Goal: Task Accomplishment & Management: Use online tool/utility

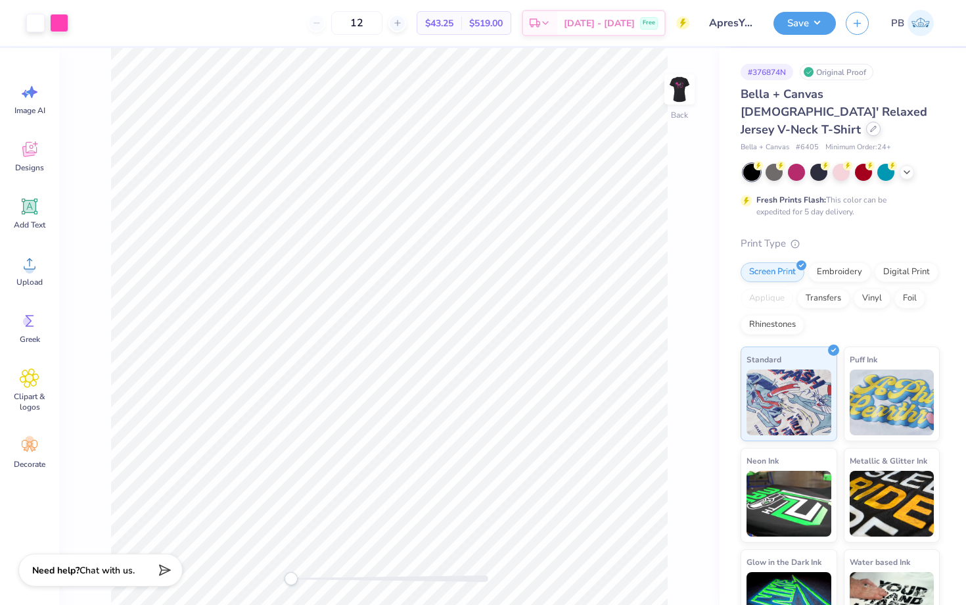
click at [873, 122] on div at bounding box center [873, 129] width 14 height 14
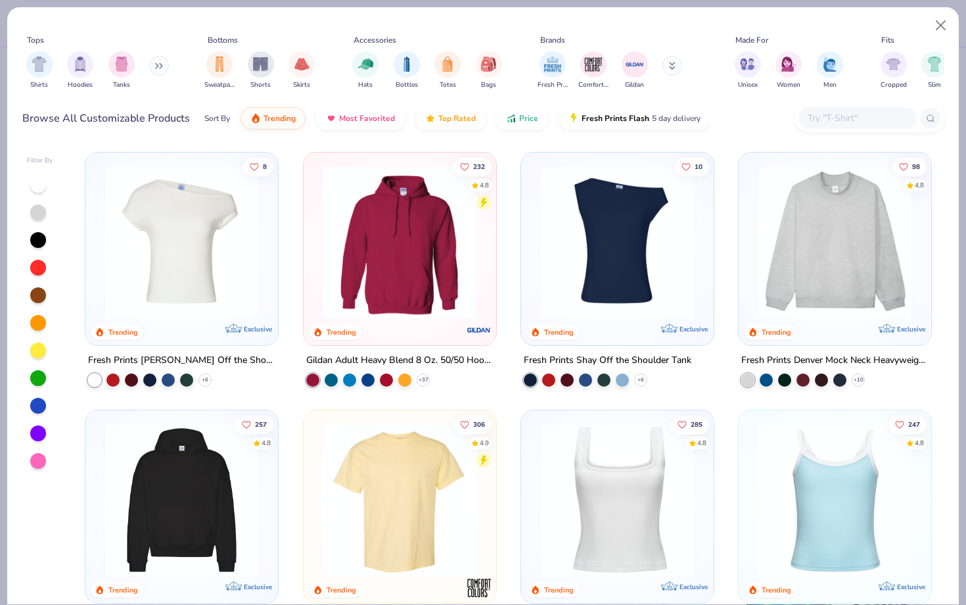
click at [842, 109] on div at bounding box center [858, 118] width 118 height 22
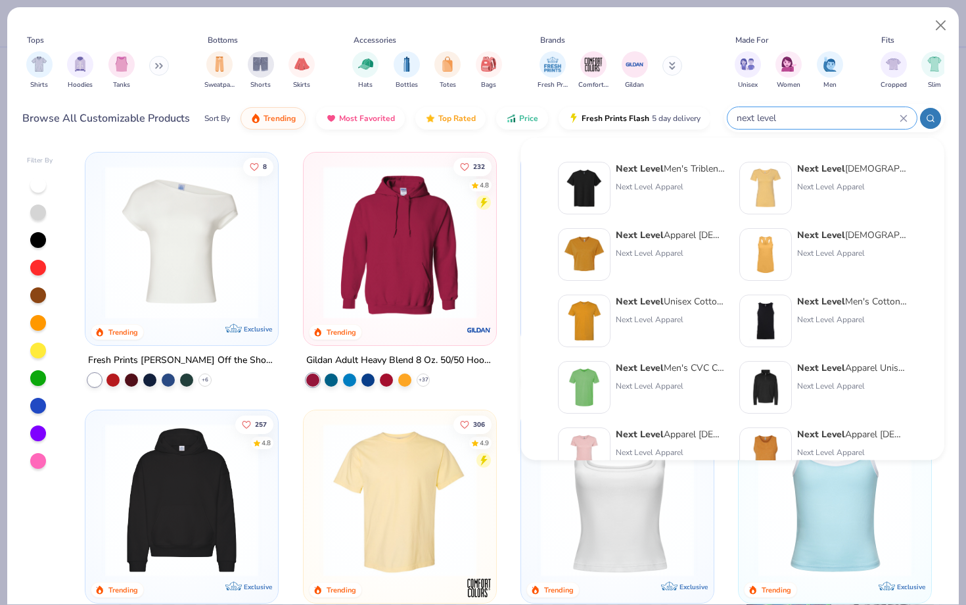
type input "next level"
click at [755, 181] on img at bounding box center [765, 188] width 41 height 41
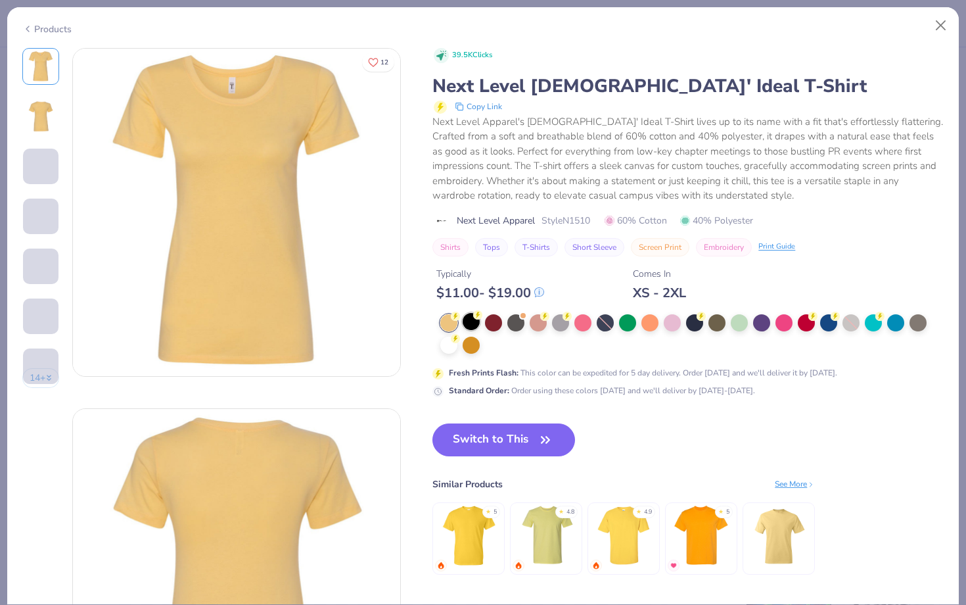
click at [471, 323] on div at bounding box center [471, 321] width 17 height 17
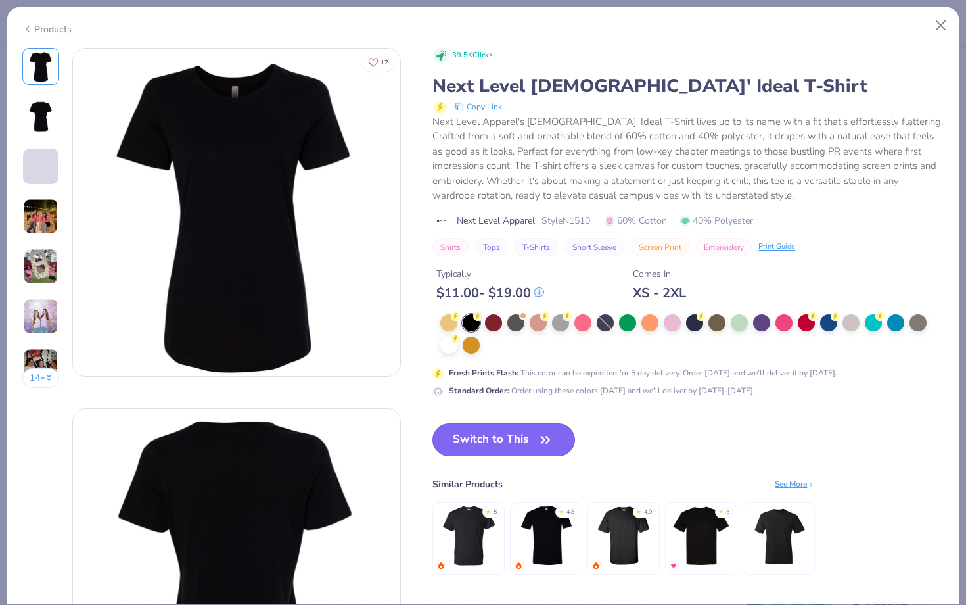
click at [471, 443] on button "Switch to This" at bounding box center [504, 439] width 143 height 33
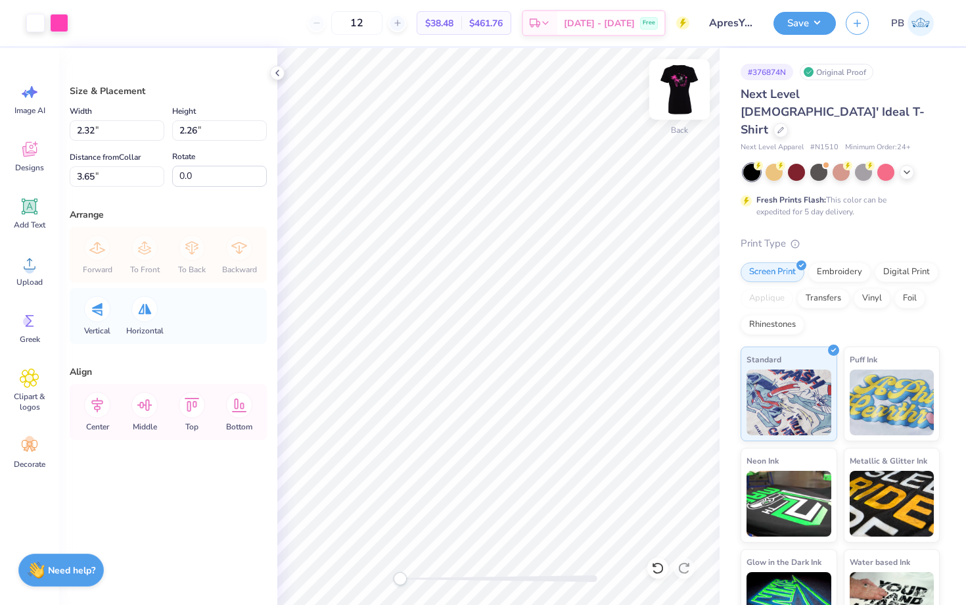
click at [688, 95] on img at bounding box center [679, 89] width 53 height 53
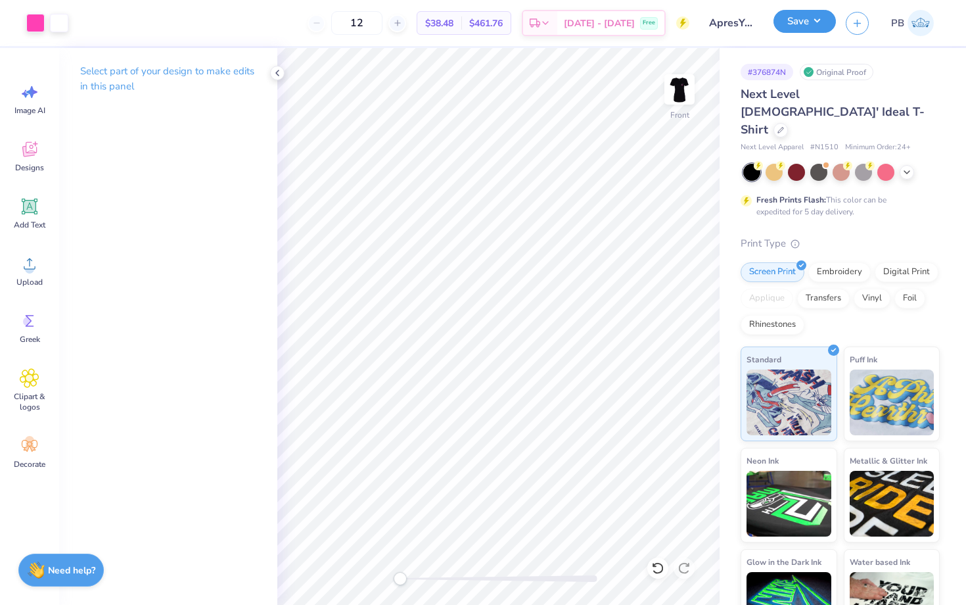
click at [789, 17] on button "Save" at bounding box center [805, 21] width 62 height 23
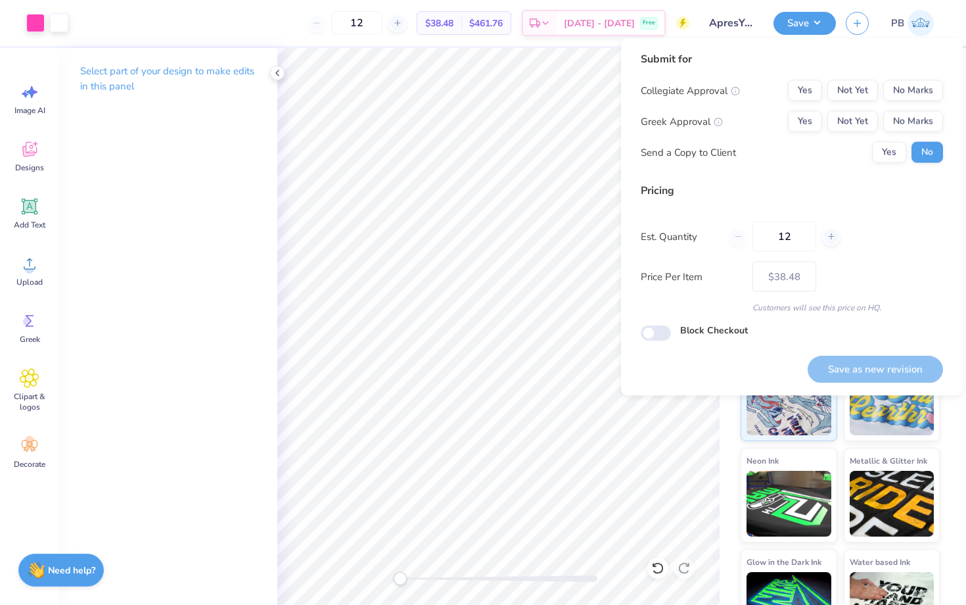
click at [916, 103] on div "Collegiate Approval Yes Not Yet No Marks Greek Approval Yes Not Yet No Marks Se…" at bounding box center [792, 121] width 302 height 83
click at [916, 95] on button "No Marks" at bounding box center [913, 90] width 60 height 21
click at [919, 124] on button "No Marks" at bounding box center [913, 121] width 60 height 21
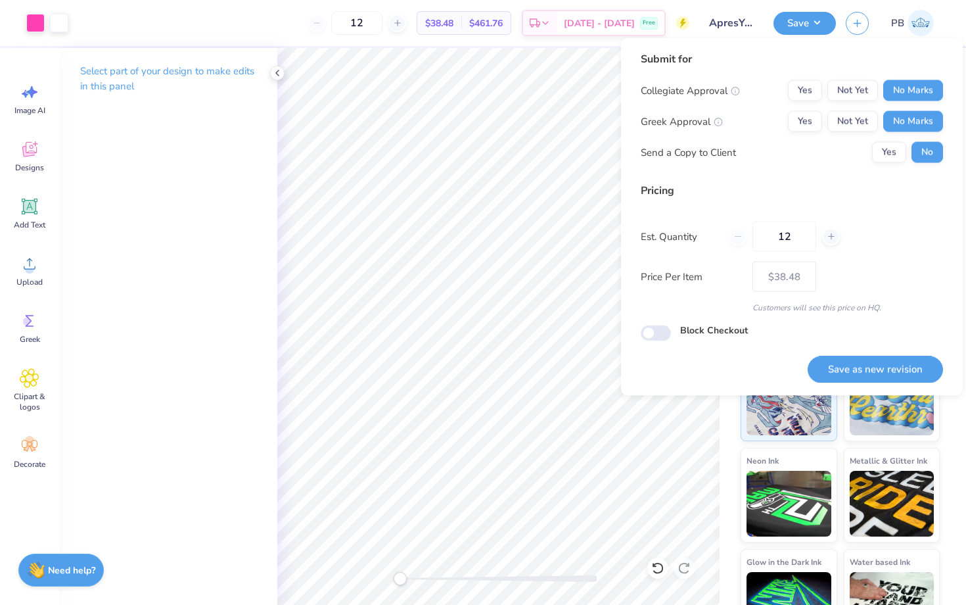
click at [873, 350] on div "Save as new revision" at bounding box center [875, 361] width 135 height 41
click at [873, 360] on button "Save as new revision" at bounding box center [875, 369] width 135 height 27
type input "$38.48"
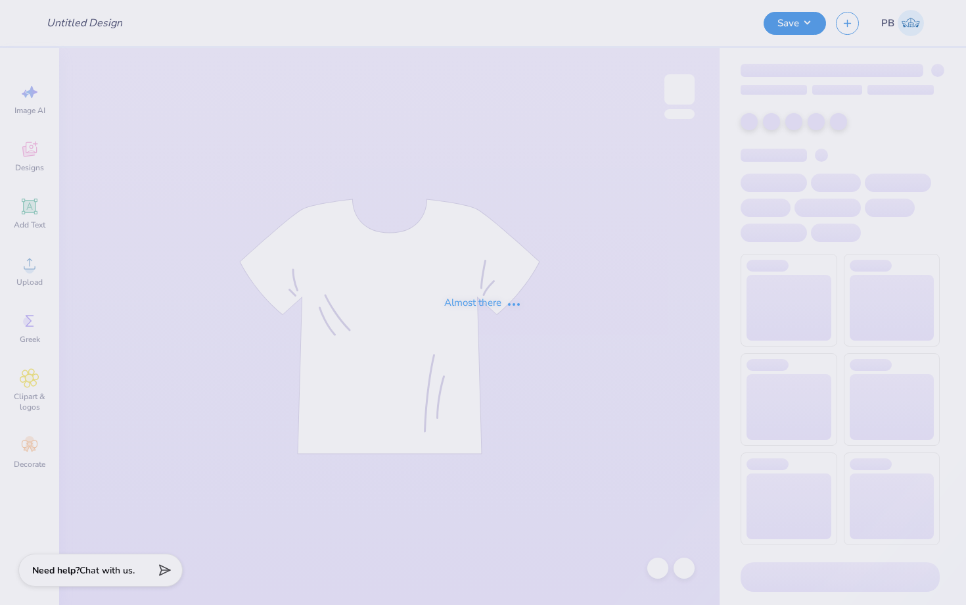
type input "ApresYoga"
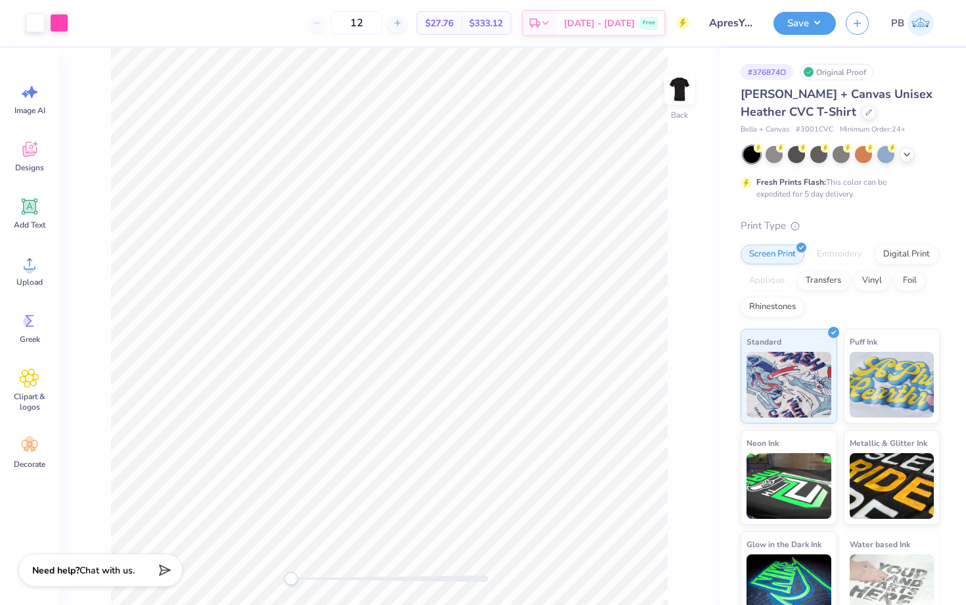
click at [784, 108] on div "[PERSON_NAME] + Canvas Unisex Heather CVC T-Shirt" at bounding box center [840, 102] width 199 height 35
click at [862, 108] on div at bounding box center [869, 111] width 14 height 14
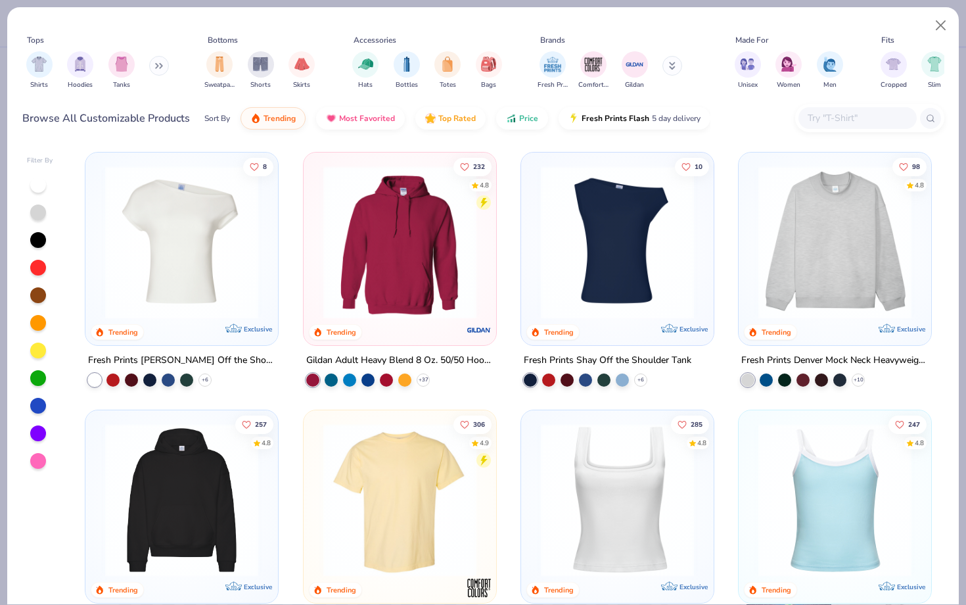
click at [868, 130] on div at bounding box center [869, 118] width 149 height 28
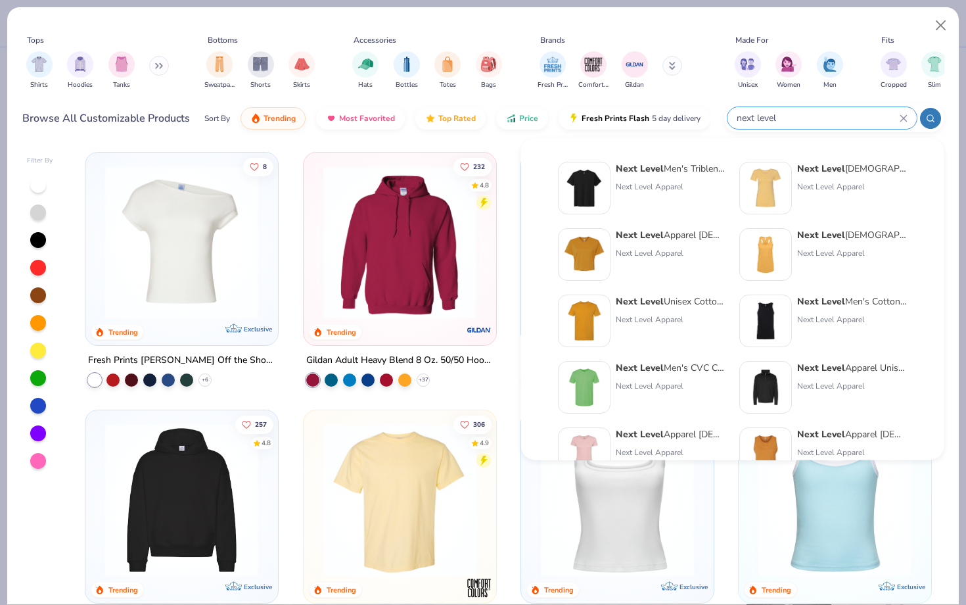
type input "next level"
click at [649, 181] on div "Next Level Apparel" at bounding box center [671, 187] width 110 height 12
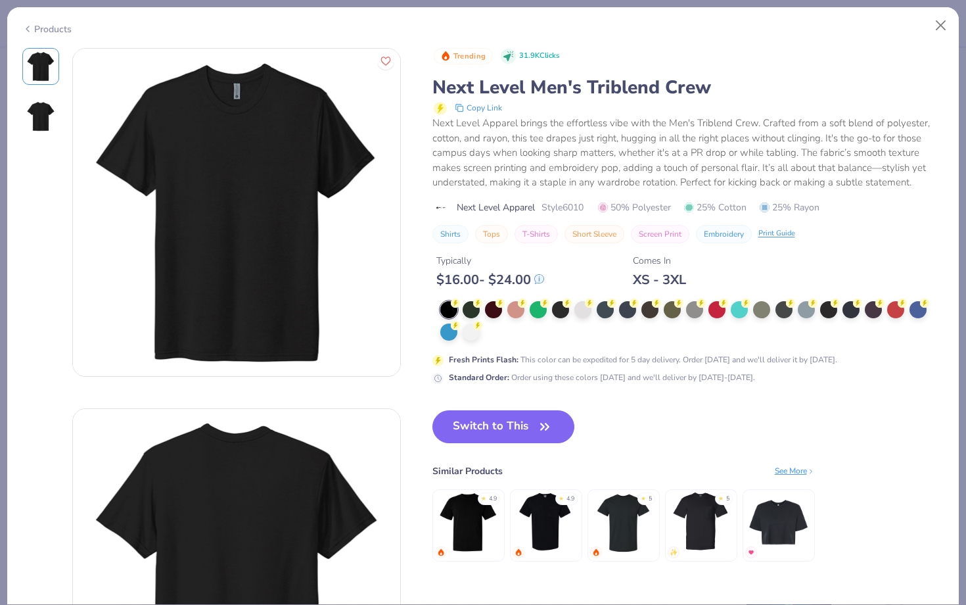
click at [502, 402] on div "Trending 31.9K Clicks Next Level Men's Triblend Crew Copy Link Next Level Appar…" at bounding box center [689, 318] width 512 height 540
click at [502, 414] on button "Switch to This" at bounding box center [504, 426] width 143 height 33
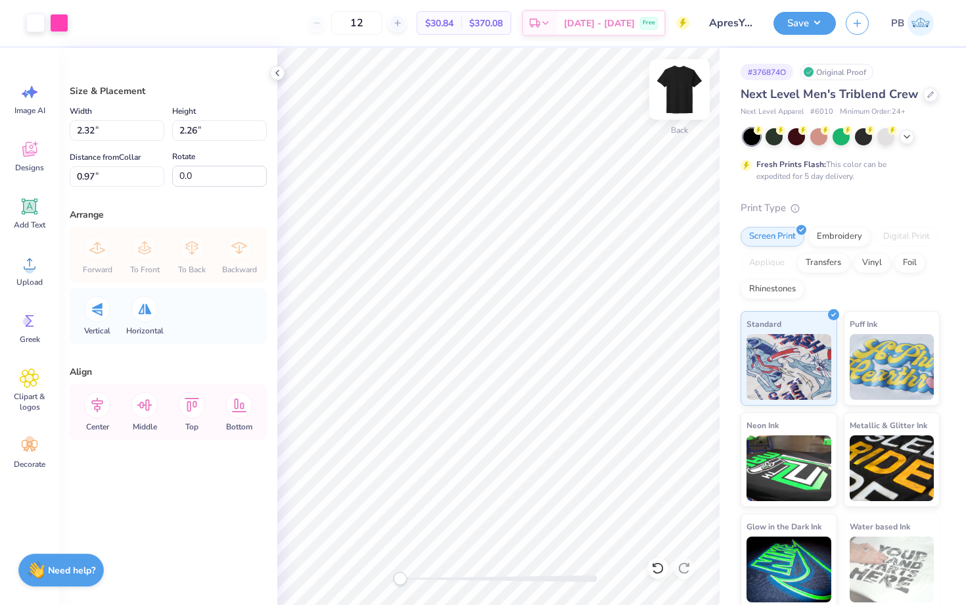
click at [695, 72] on img at bounding box center [679, 89] width 53 height 53
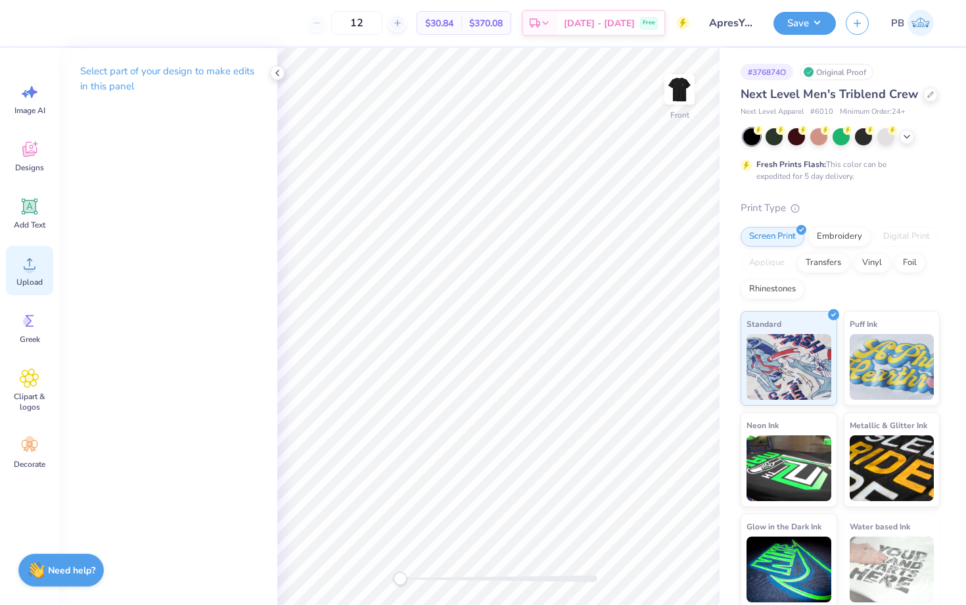
click at [22, 265] on icon at bounding box center [30, 264] width 20 height 20
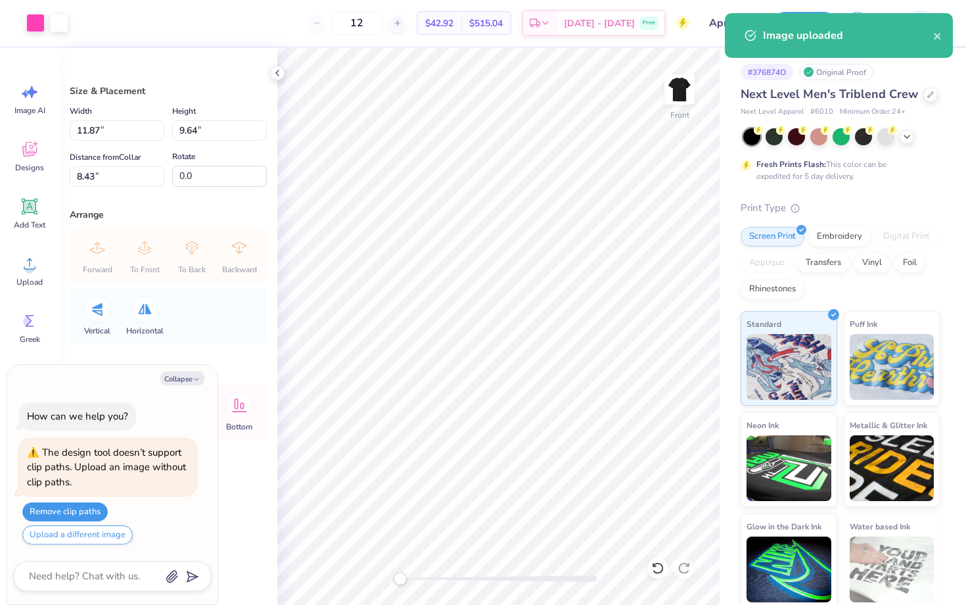
click at [69, 509] on button "Remove clip paths" at bounding box center [64, 511] width 85 height 19
type textarea "x"
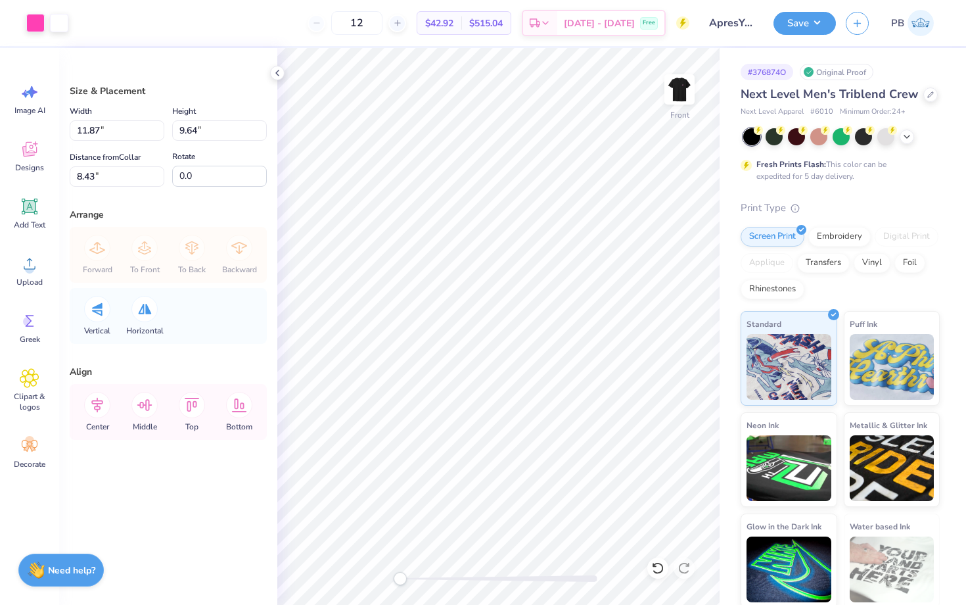
click at [732, 168] on div "# 376874O Original Proof Next Level Men's Triblend Crew Next Level Apparel # 60…" at bounding box center [843, 328] width 247 height 560
click at [814, 1] on div "Save PB" at bounding box center [870, 23] width 193 height 46
click at [803, 17] on button "Save" at bounding box center [805, 21] width 62 height 23
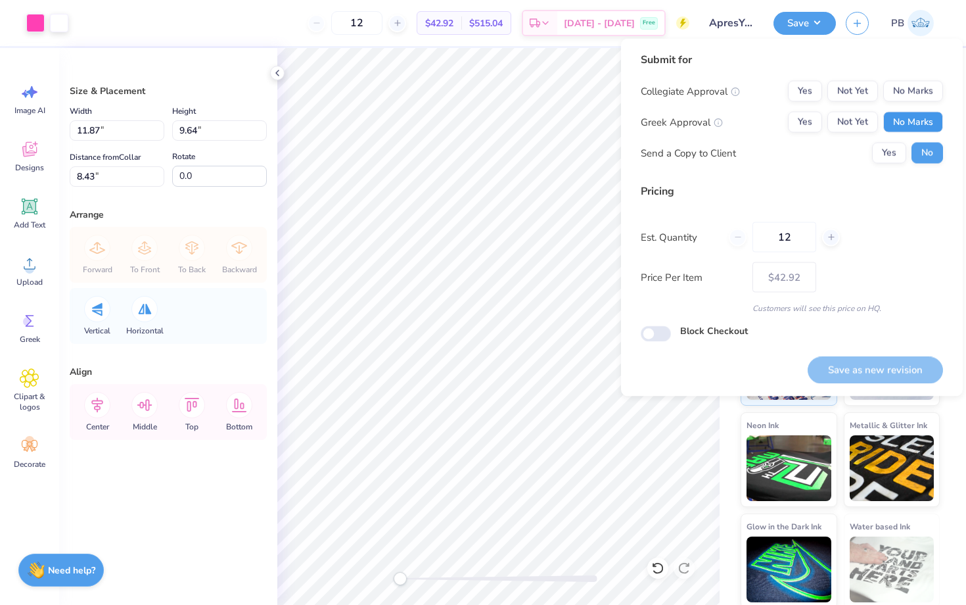
click at [913, 116] on button "No Marks" at bounding box center [913, 122] width 60 height 21
click at [908, 94] on button "No Marks" at bounding box center [913, 91] width 60 height 21
click at [839, 369] on button "Save as new revision" at bounding box center [875, 369] width 135 height 27
type input "$42.92"
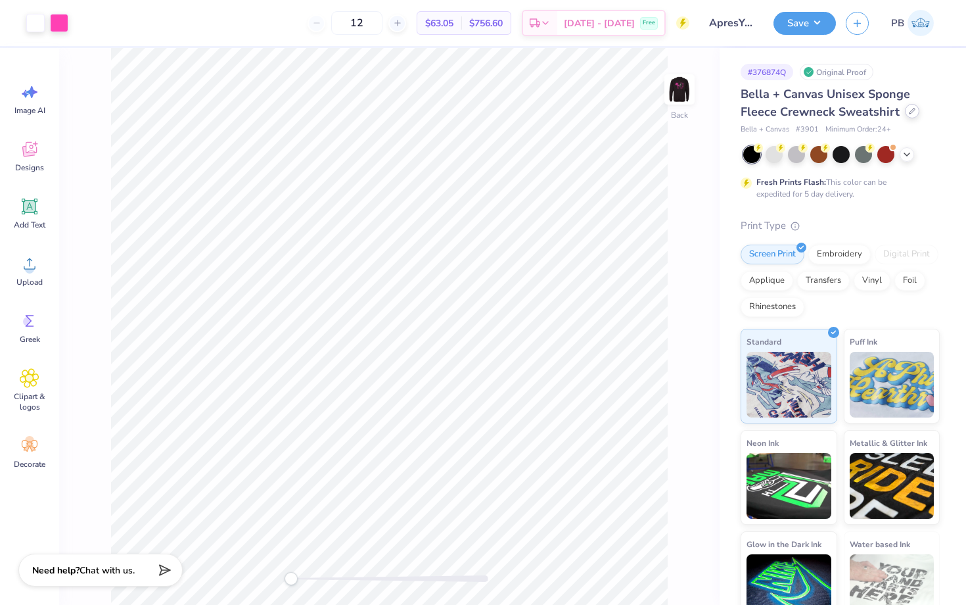
click at [909, 109] on icon at bounding box center [912, 111] width 7 height 7
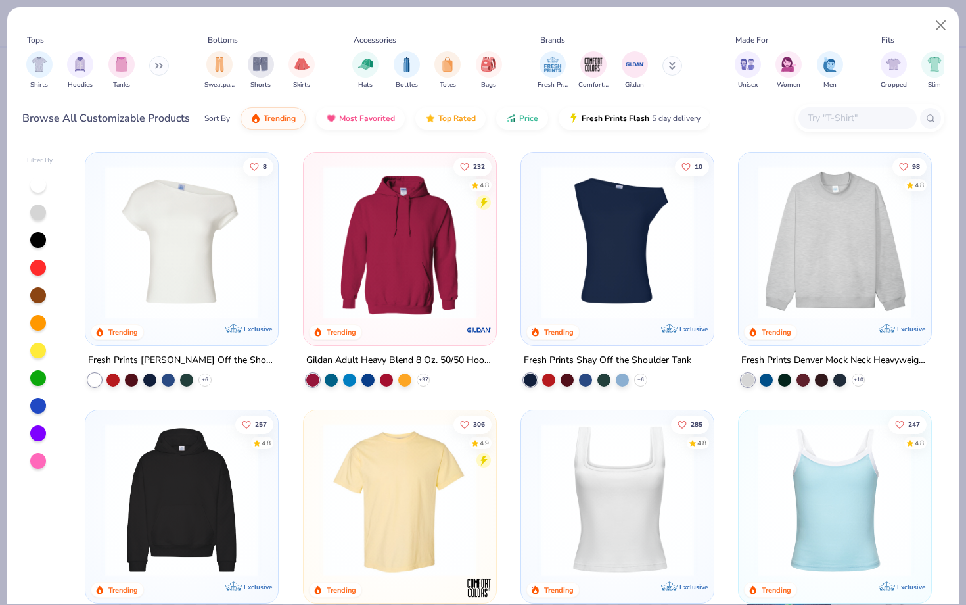
click at [824, 119] on input "text" at bounding box center [857, 117] width 101 height 15
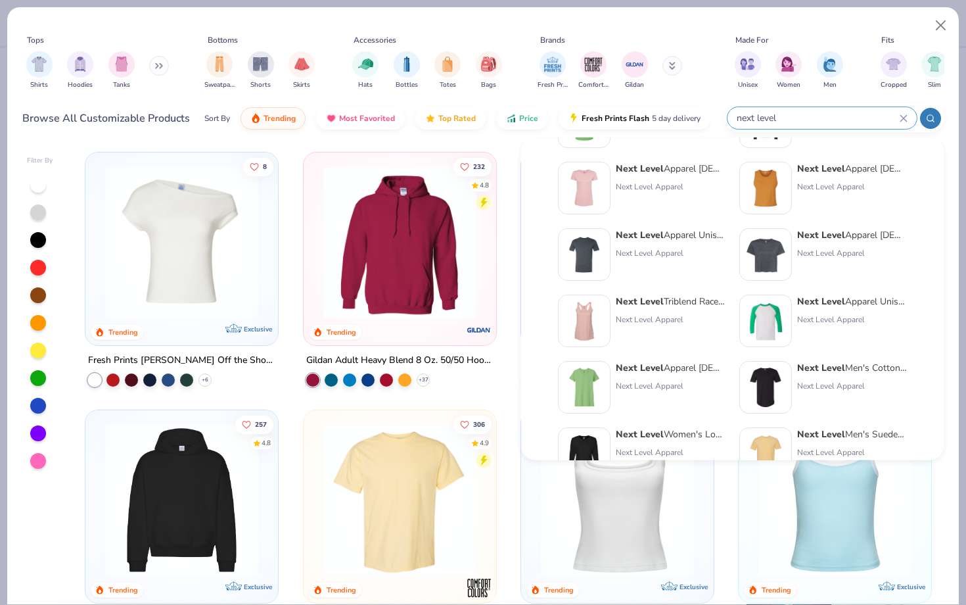
scroll to position [356, 0]
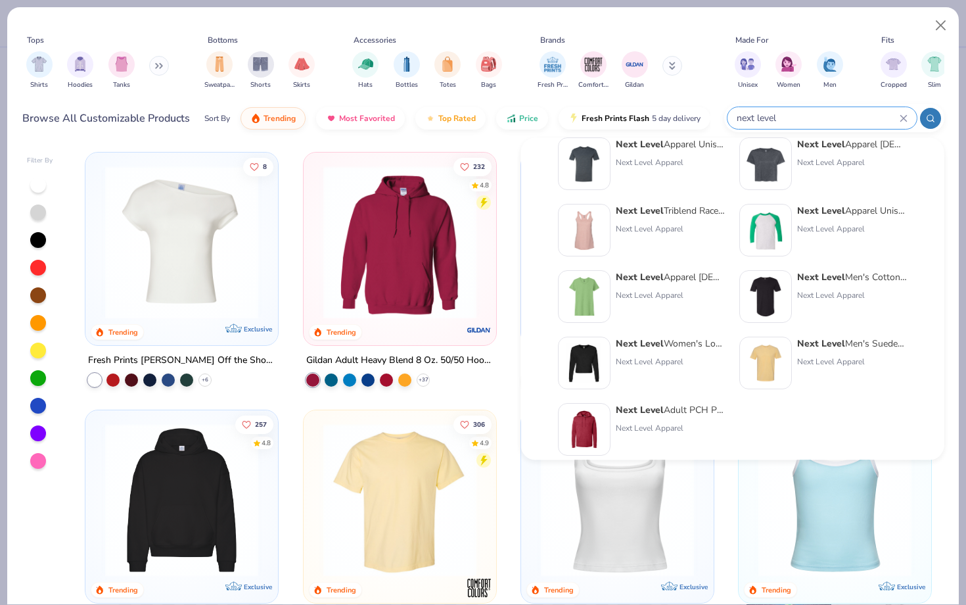
type input "next level"
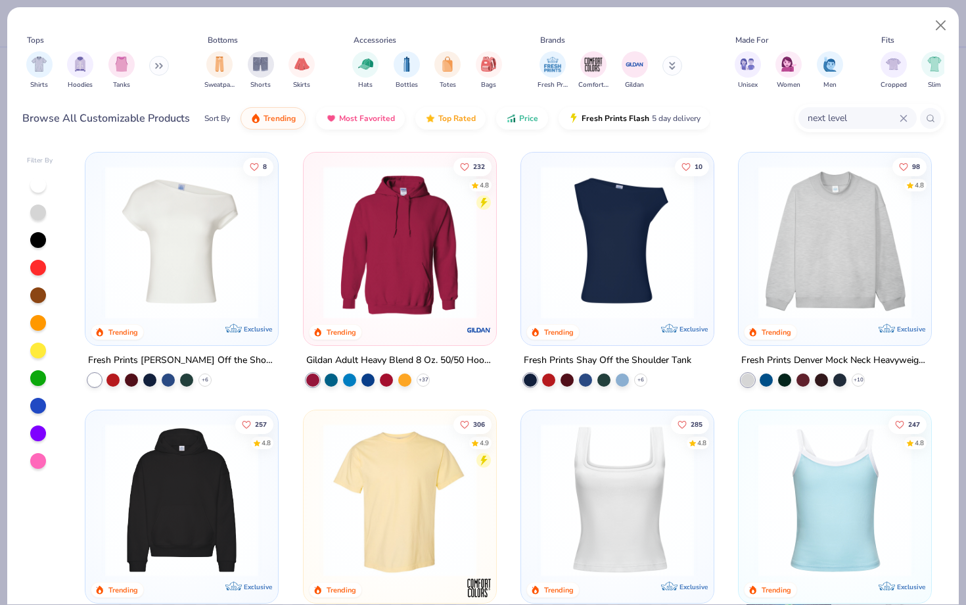
click at [898, 116] on input "next level" at bounding box center [853, 117] width 93 height 15
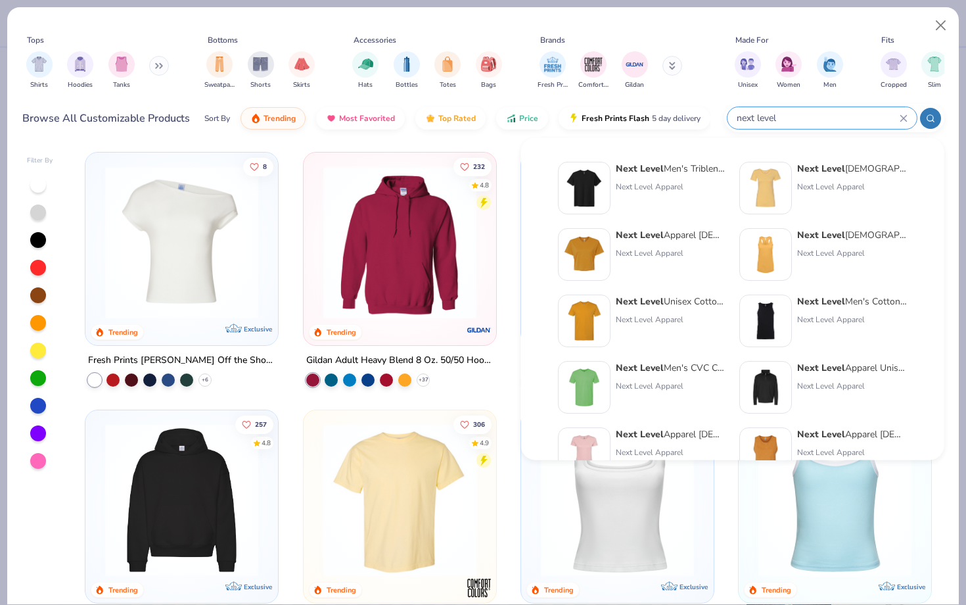
click at [900, 117] on icon at bounding box center [904, 118] width 8 height 8
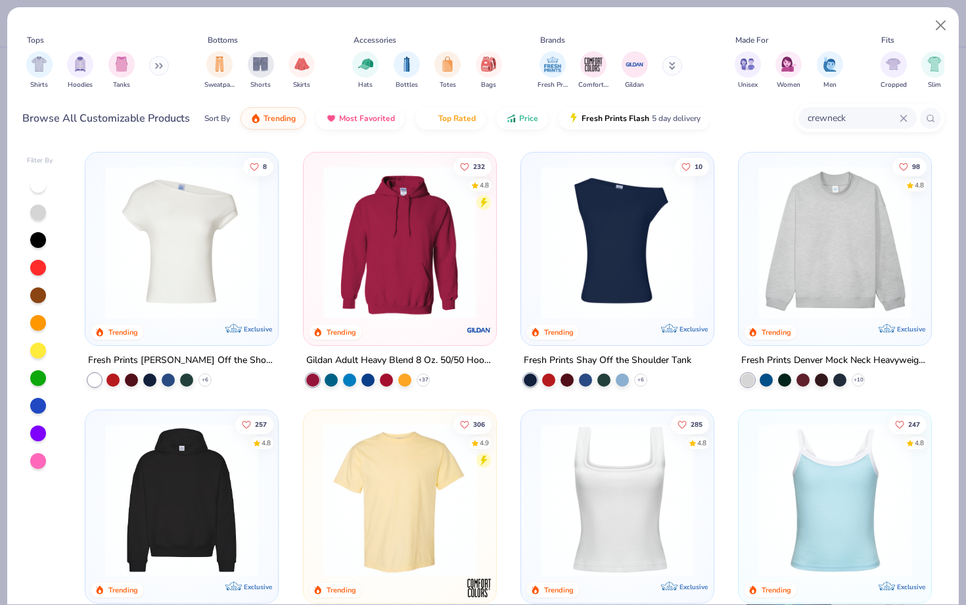
type input "crewneck"
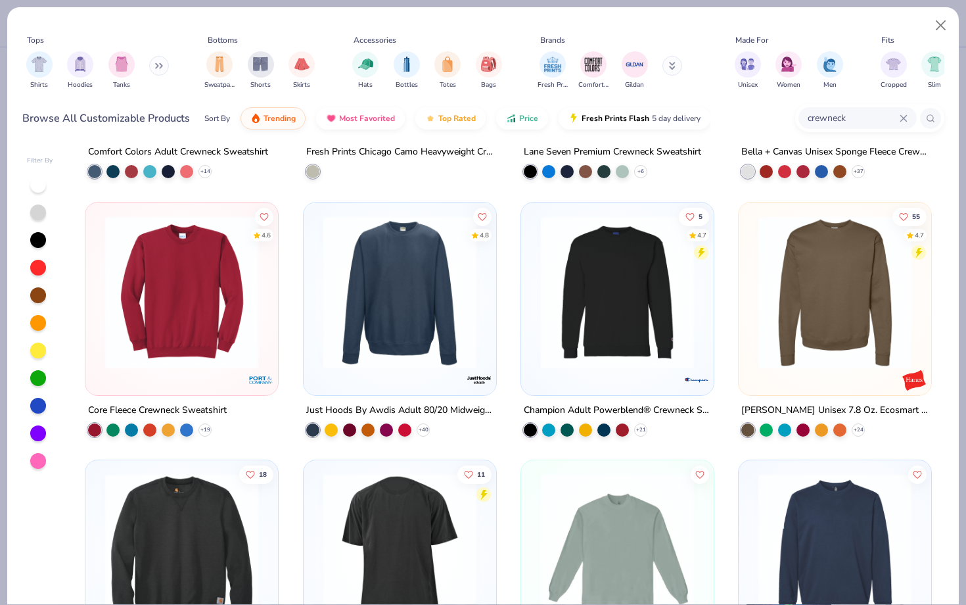
scroll to position [468, 0]
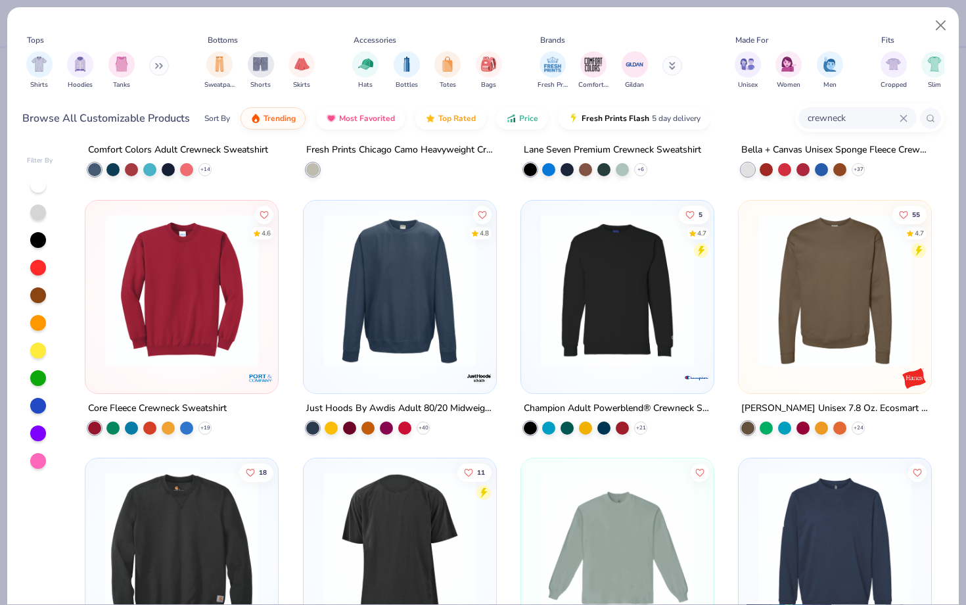
click at [852, 258] on img at bounding box center [835, 289] width 166 height 153
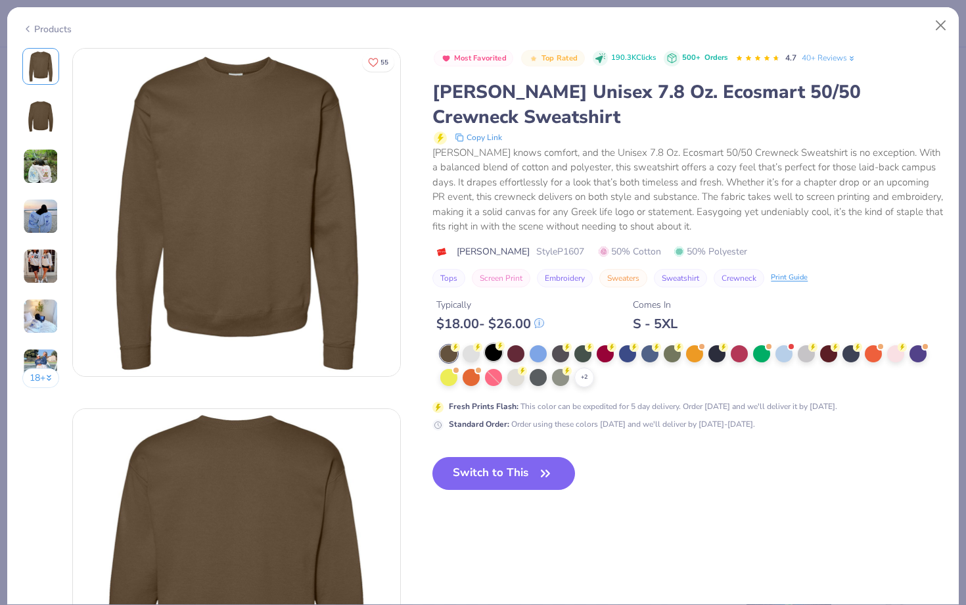
click at [495, 345] on div at bounding box center [493, 352] width 17 height 17
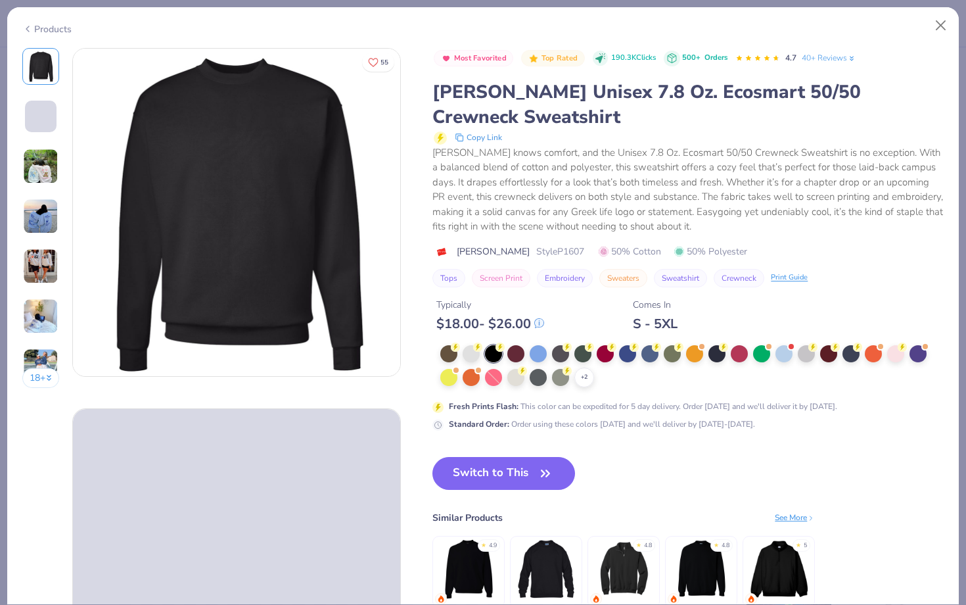
click at [492, 502] on div "Switch to This Similar Products See More ★ 4.9 ★ 4.8 ★ 4.8 ★ 5" at bounding box center [624, 545] width 383 height 177
click at [492, 476] on button "Switch to This" at bounding box center [504, 473] width 143 height 33
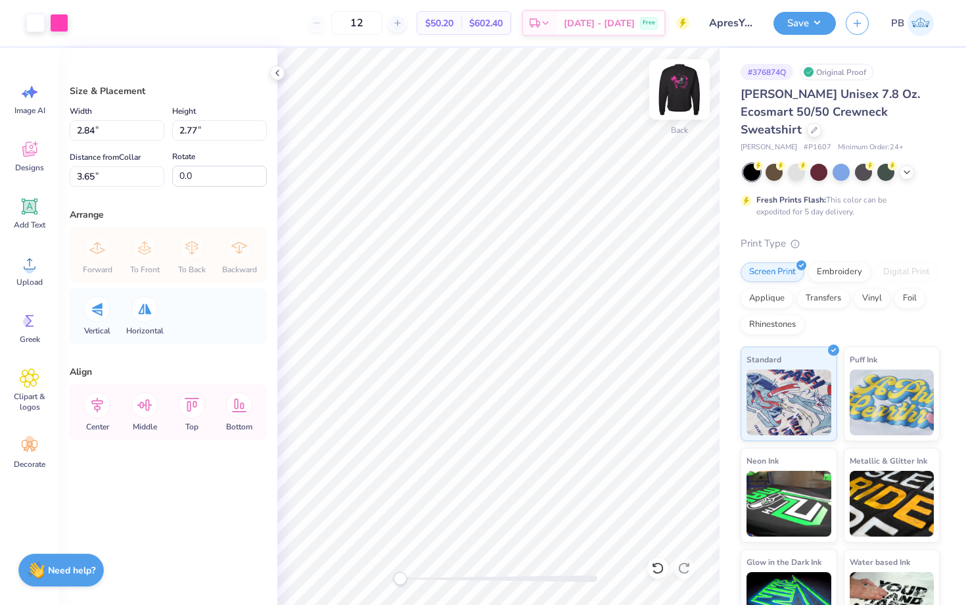
click at [695, 95] on img at bounding box center [679, 89] width 53 height 53
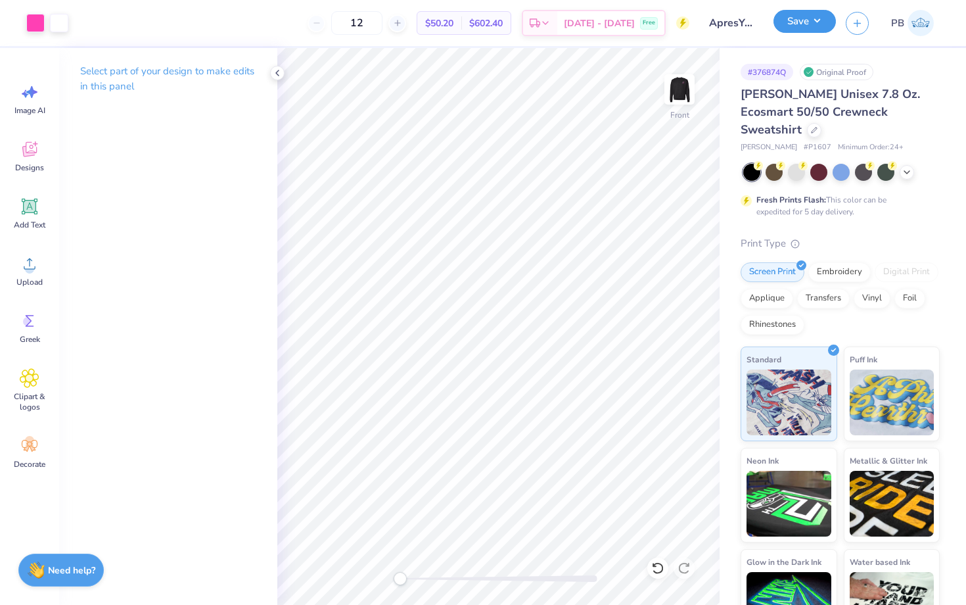
click at [801, 27] on button "Save" at bounding box center [805, 21] width 62 height 23
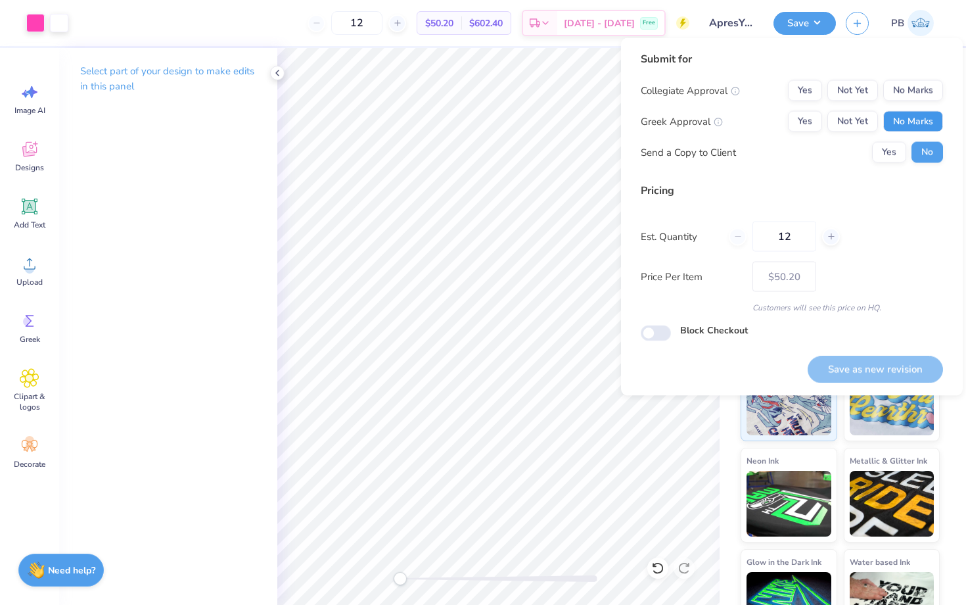
click at [902, 117] on button "No Marks" at bounding box center [913, 121] width 60 height 21
click at [902, 78] on div "Submit for Collegiate Approval Yes Not Yet No Marks Greek Approval Yes Not Yet …" at bounding box center [792, 112] width 302 height 122
click at [911, 90] on button "No Marks" at bounding box center [913, 90] width 60 height 21
click at [851, 373] on button "Save as new revision" at bounding box center [875, 369] width 135 height 27
type input "$50.20"
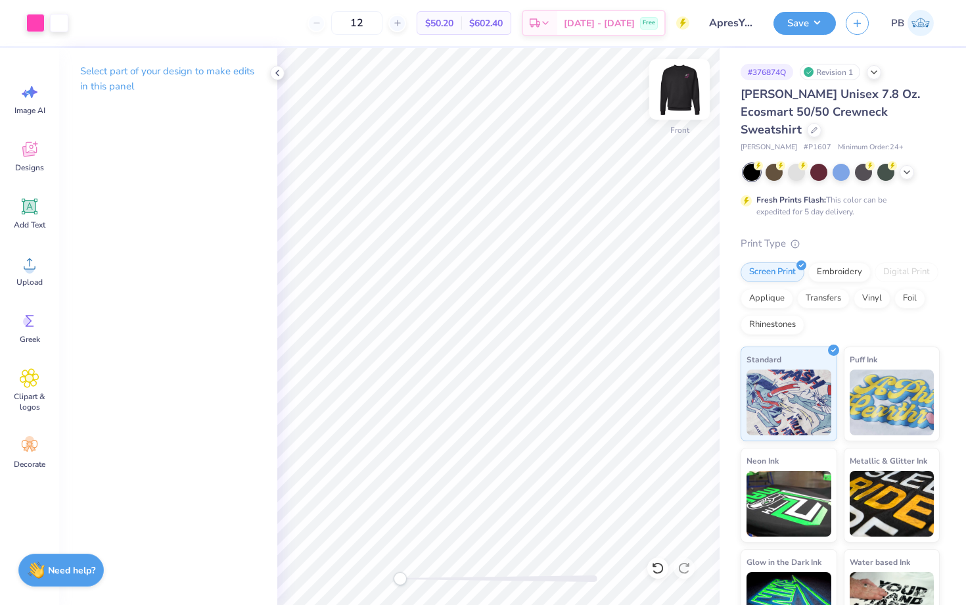
click at [667, 105] on img at bounding box center [679, 89] width 53 height 53
click at [677, 99] on img at bounding box center [679, 89] width 53 height 53
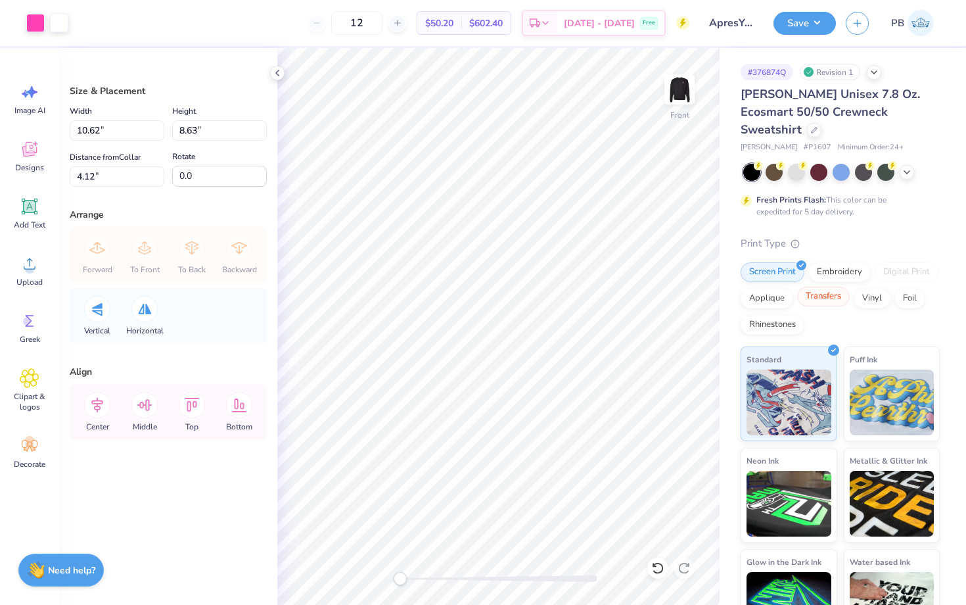
click at [818, 287] on div "Transfers" at bounding box center [823, 297] width 53 height 20
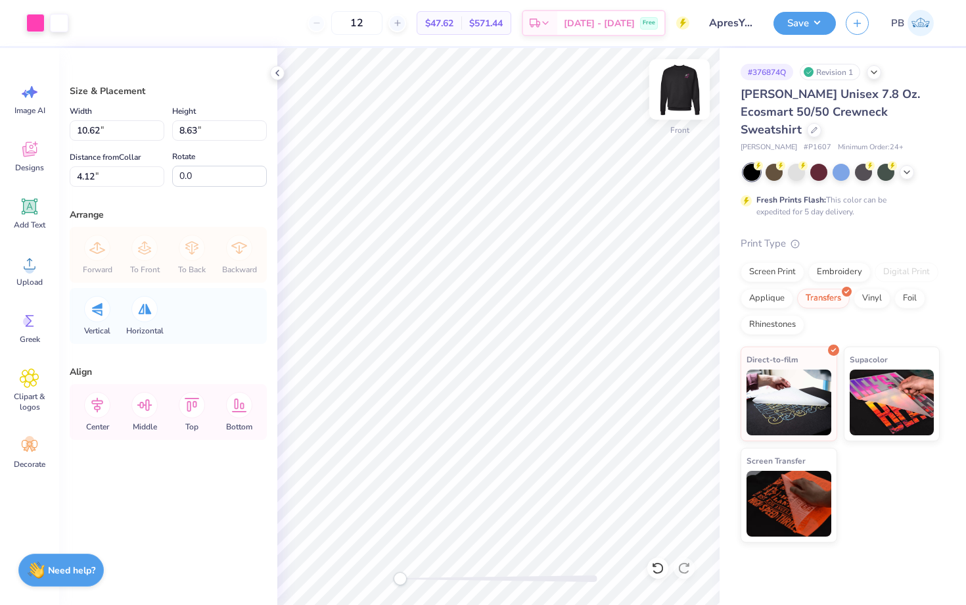
click at [682, 81] on img at bounding box center [679, 89] width 53 height 53
click at [802, 28] on button "Save" at bounding box center [805, 21] width 62 height 23
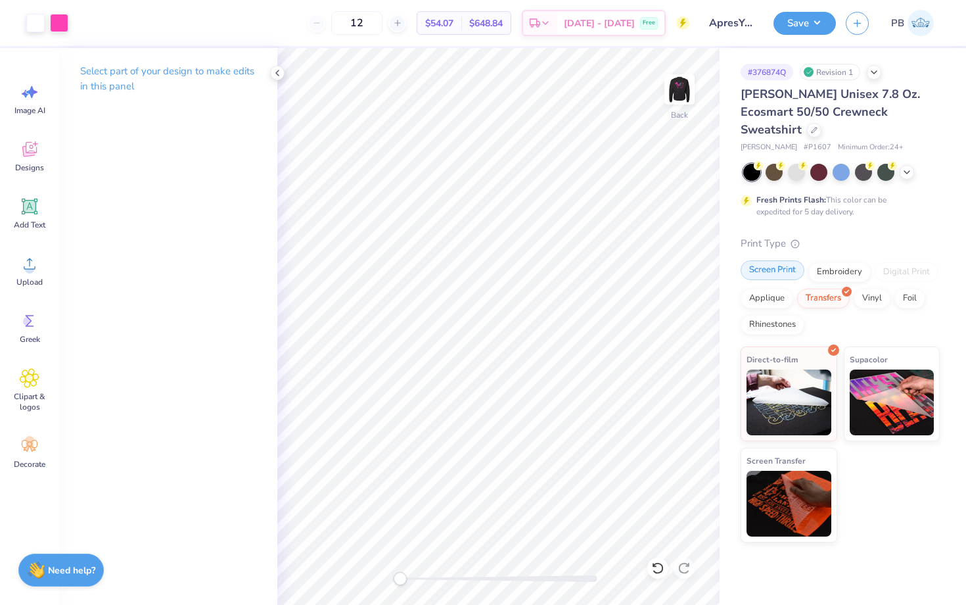
click at [776, 260] on div "Screen Print" at bounding box center [773, 270] width 64 height 20
